Goal: Information Seeking & Learning: Learn about a topic

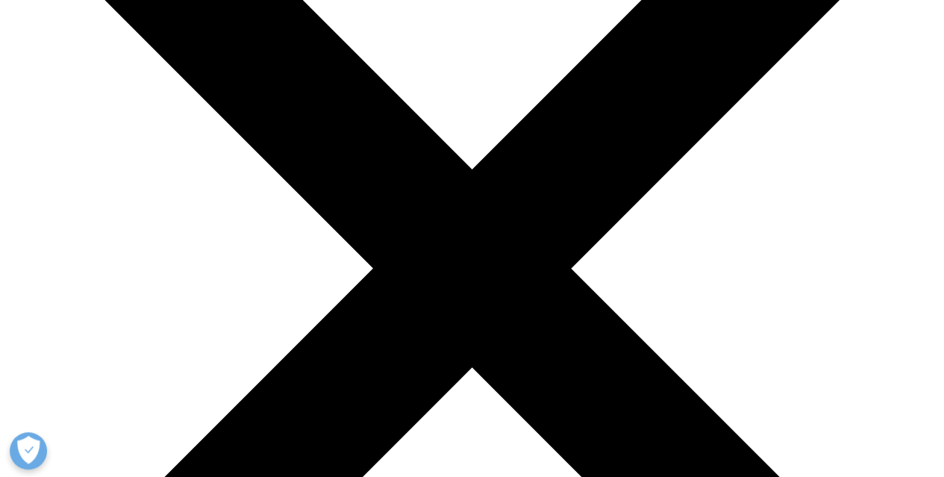
scroll to position [224, 0]
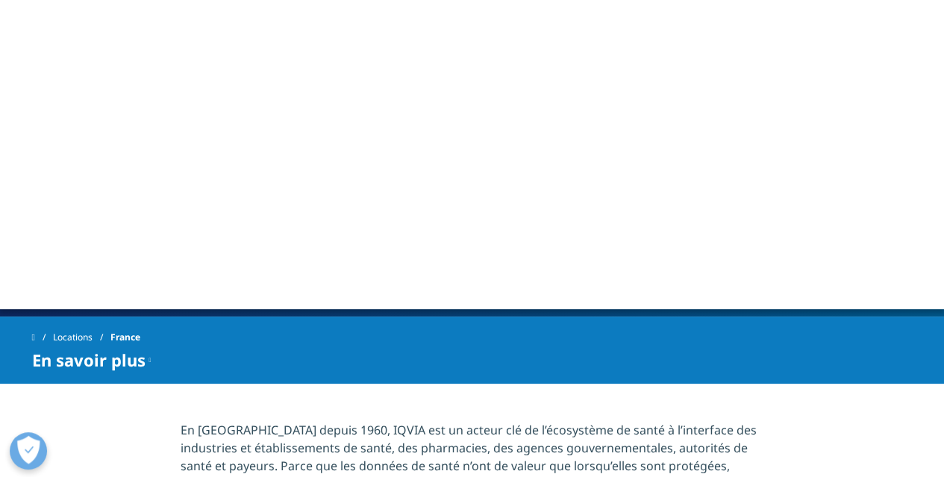
click at [182, 98] on div "IQVIA, leader mondial de la recherche clinique et de la donnée de santé, innove…" at bounding box center [251, 141] width 429 height 146
click at [177, 111] on div "IQVIA, leader mondial de la recherche clinique et de la donnée de santé, innove…" at bounding box center [251, 141] width 429 height 146
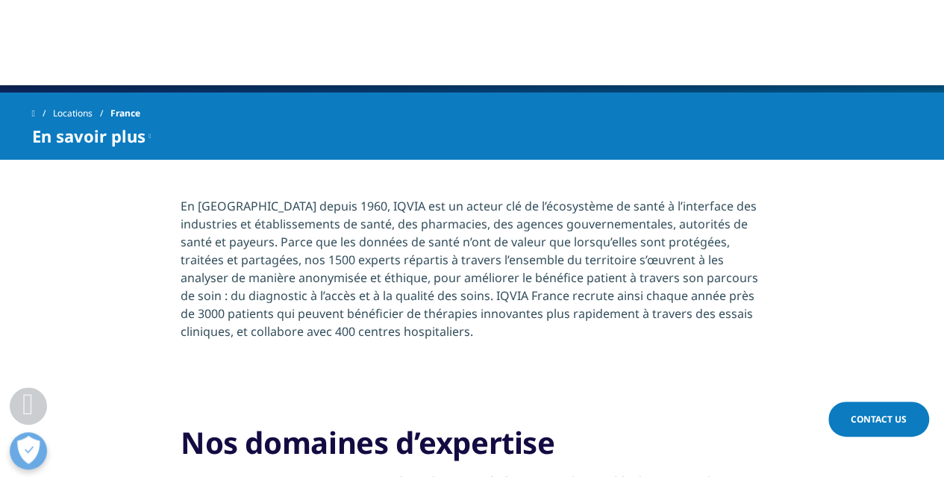
click at [348, 205] on span "En [GEOGRAPHIC_DATA] depuis 1960, IQVIA est un acteur clé de l’écosystème de sa…" at bounding box center [469, 269] width 577 height 142
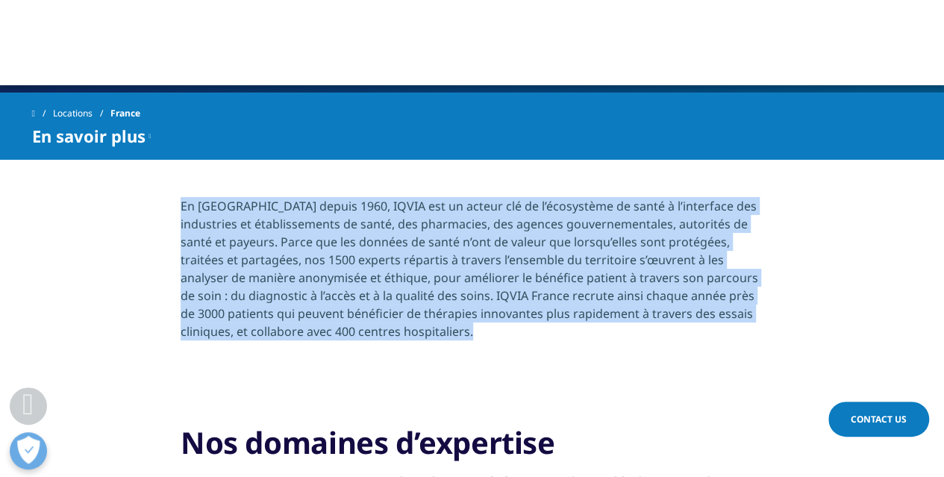
click at [348, 205] on span "En [GEOGRAPHIC_DATA] depuis 1960, IQVIA est un acteur clé de l’écosystème de sa…" at bounding box center [469, 269] width 577 height 142
click at [365, 234] on span "En [GEOGRAPHIC_DATA] depuis 1960, IQVIA est un acteur clé de l’écosystème de sa…" at bounding box center [469, 269] width 577 height 142
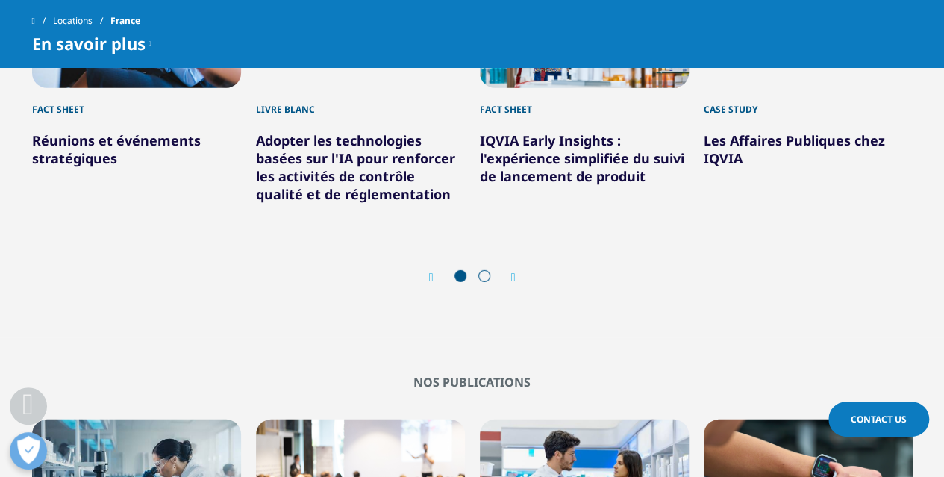
scroll to position [2089, 0]
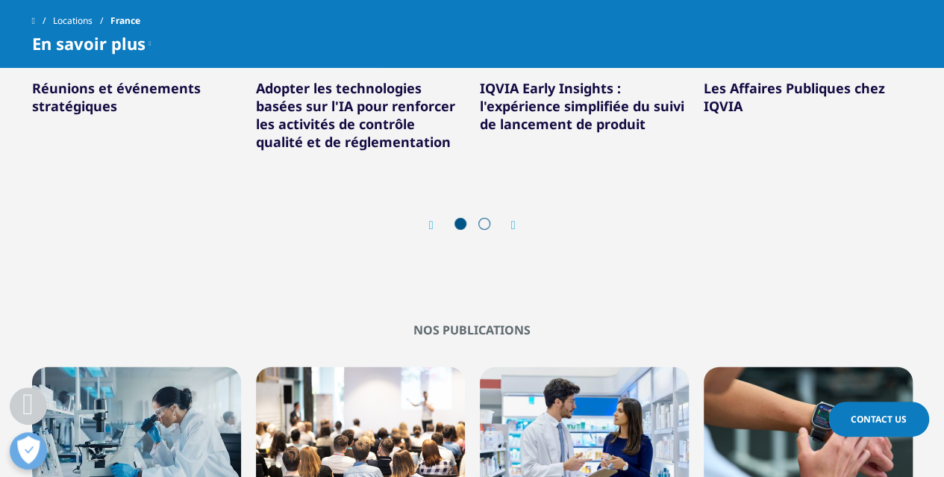
click at [484, 218] on span at bounding box center [484, 224] width 12 height 12
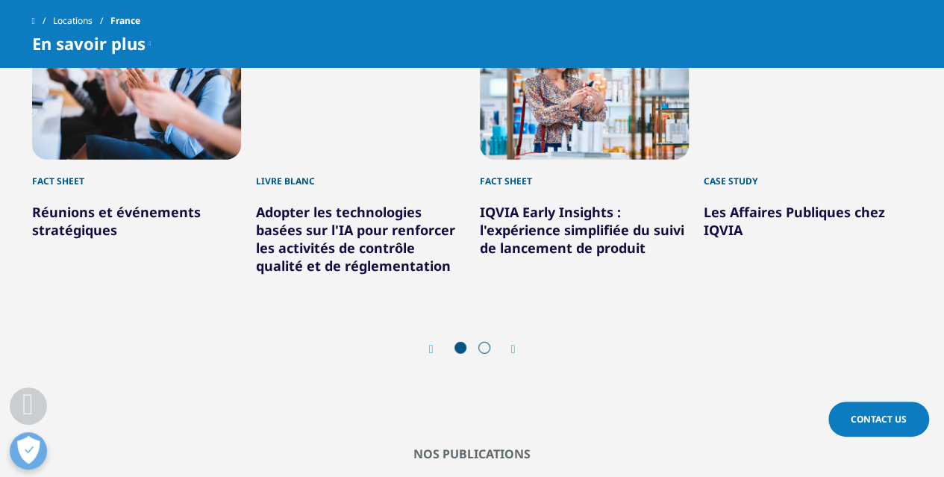
scroll to position [1940, 0]
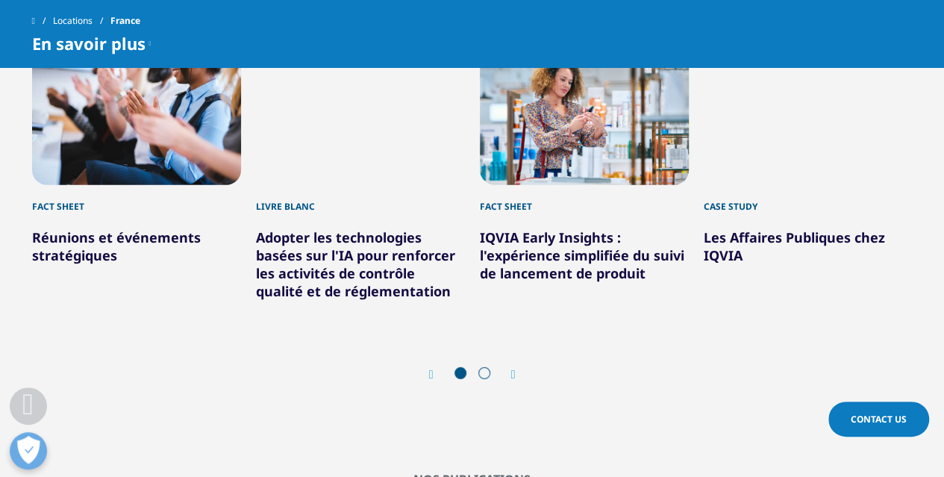
click at [513, 369] on icon "Next slide" at bounding box center [513, 375] width 4 height 12
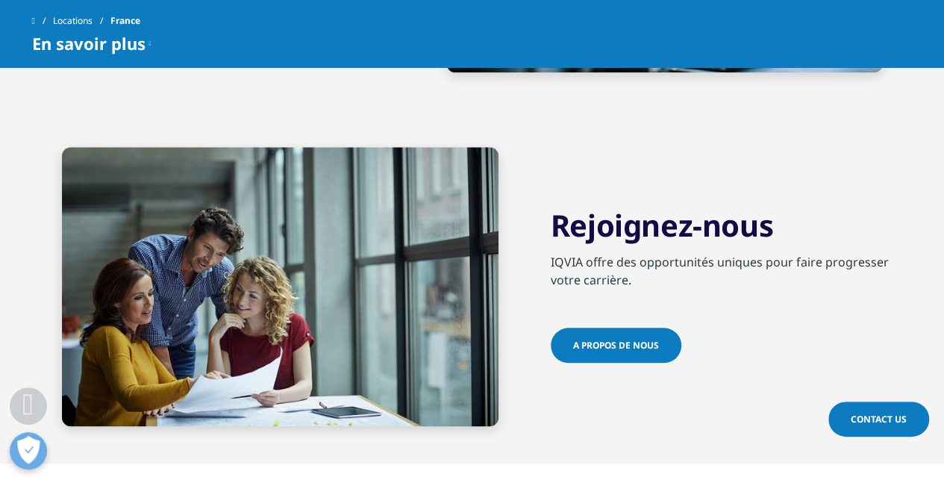
scroll to position [3507, 0]
